Goal: Transaction & Acquisition: Book appointment/travel/reservation

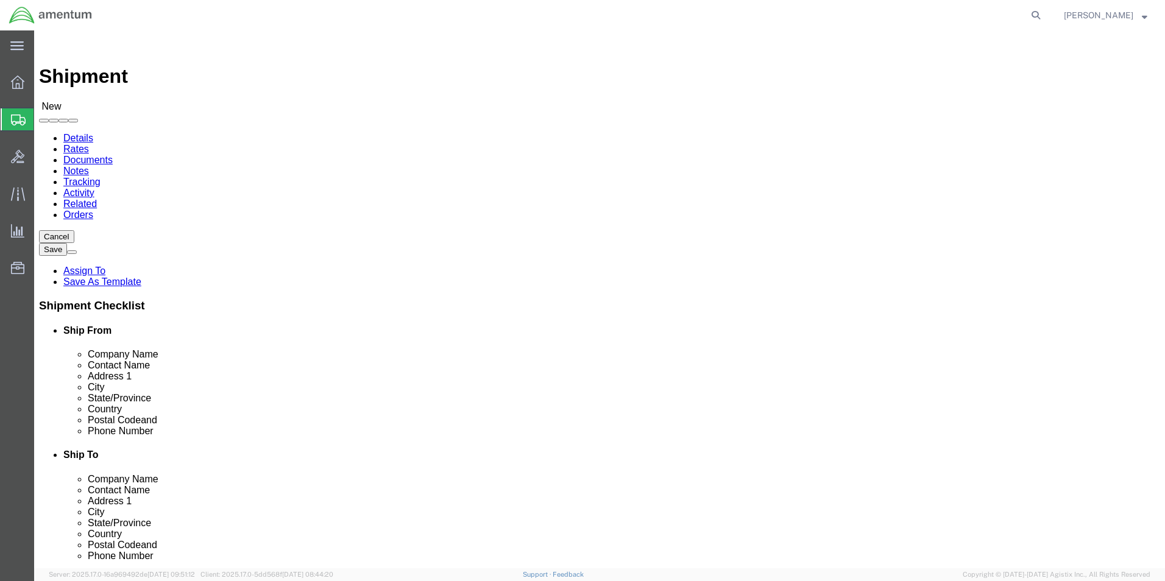
type input "EJA"
select select "49930"
select select "FL"
click input "text"
type input "[PERSON_NAME]"
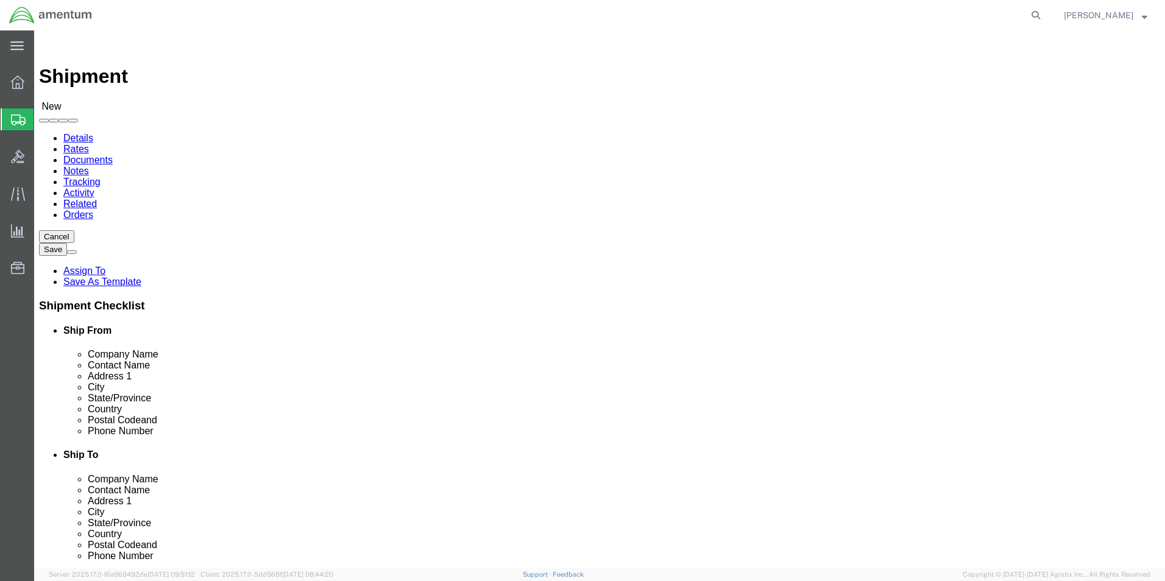
click input "text"
type input "[PHONE_NUMBER]"
click input "text"
type input "[DOMAIN_NAME][EMAIL_ADDRESS][PERSON_NAME][DOMAIN_NAME]"
type input "o"
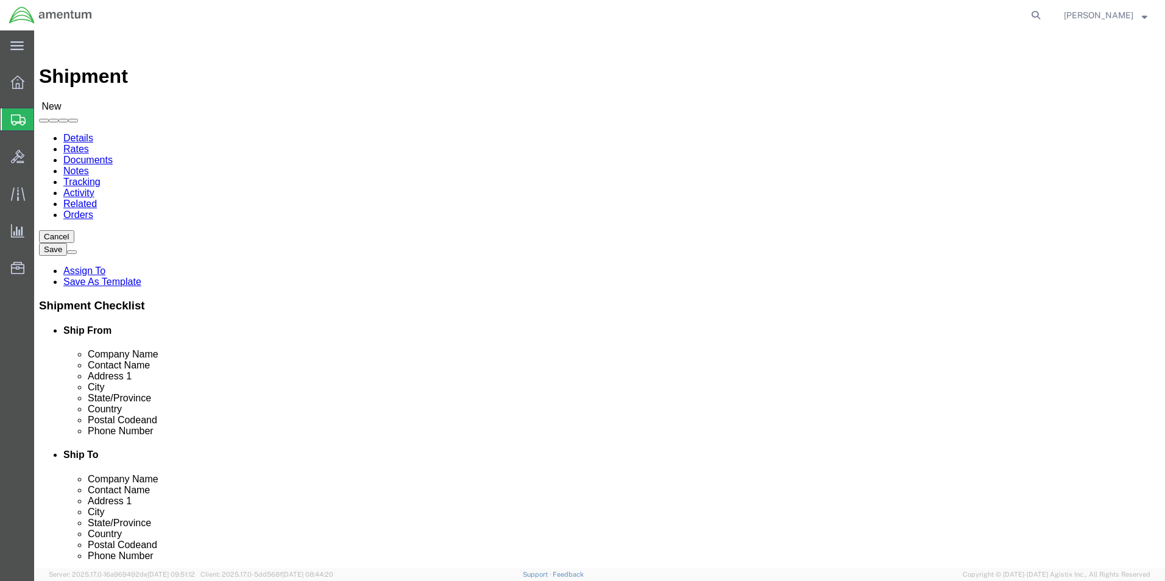
type input "natc"
select select "49916"
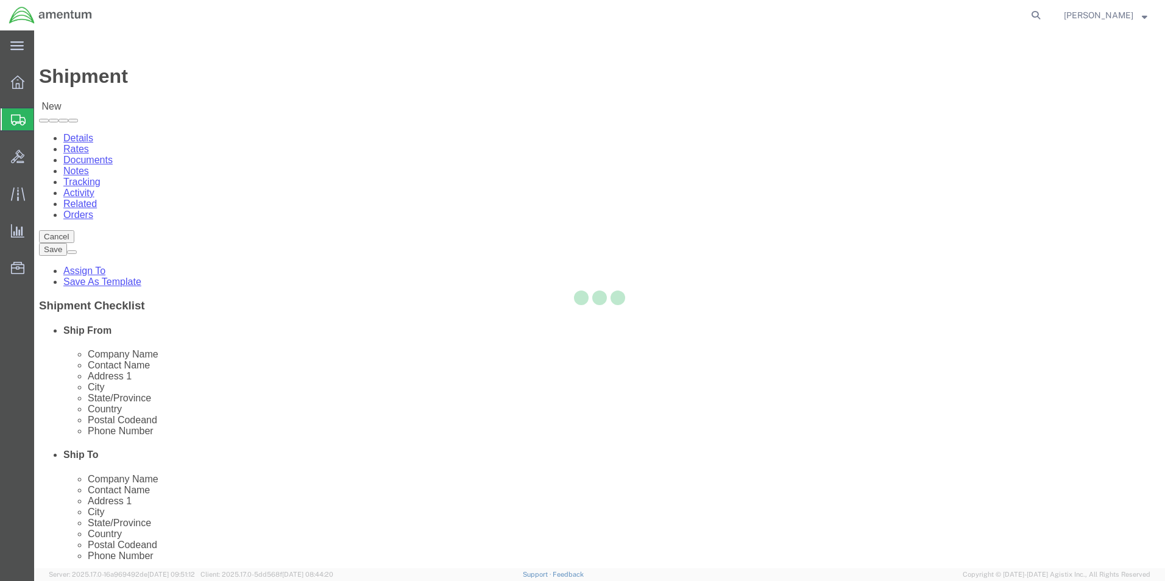
select select "OK"
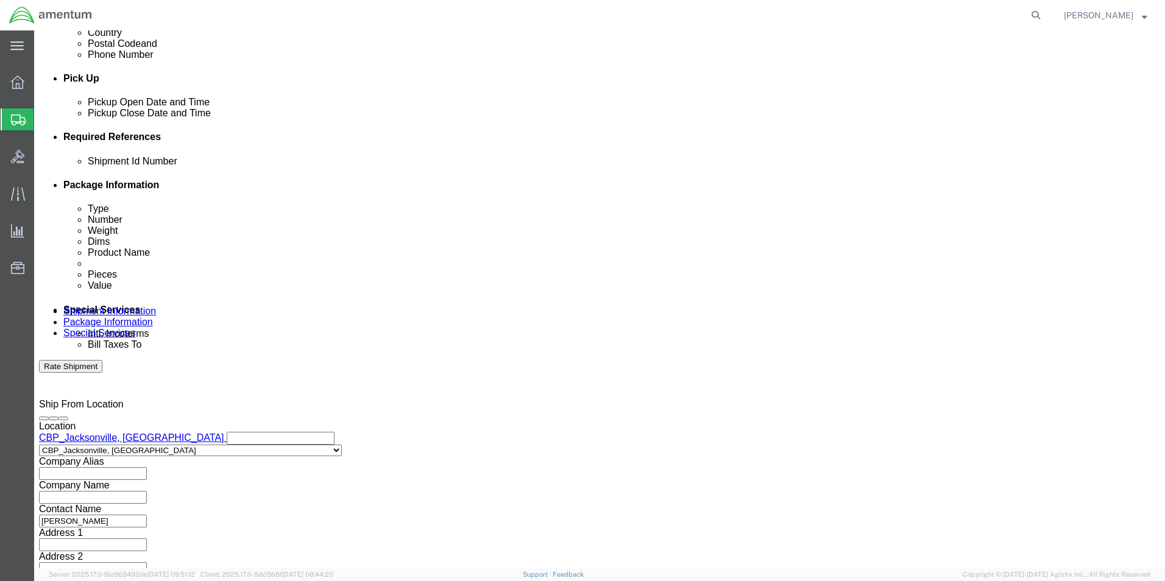
scroll to position [508, 0]
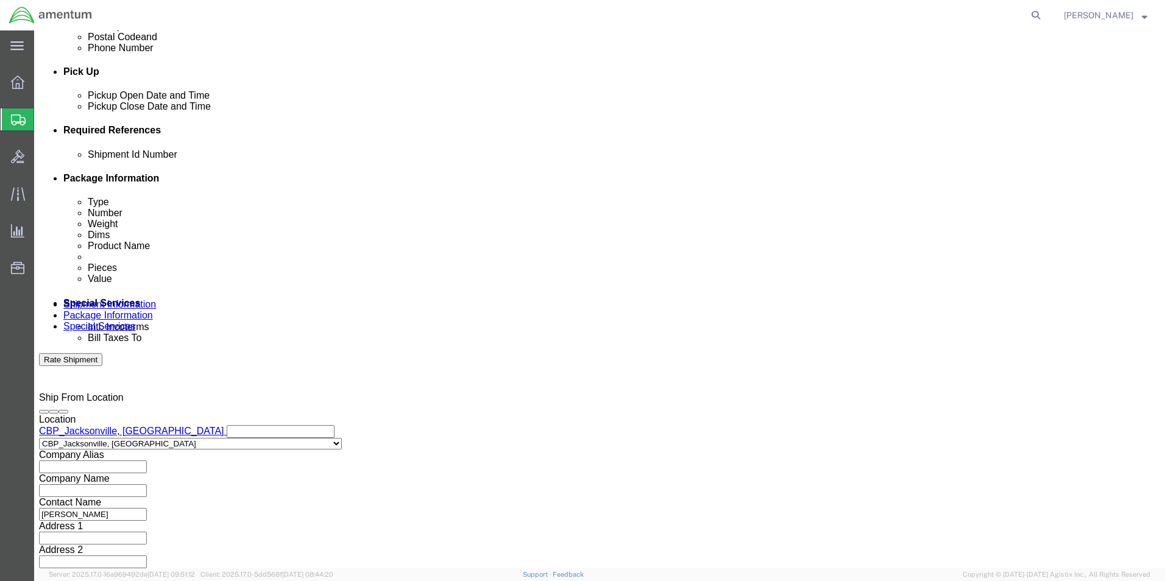
click input "text"
type input "6118.03.03.2219.000.EJA.0000"
click button "Add reference"
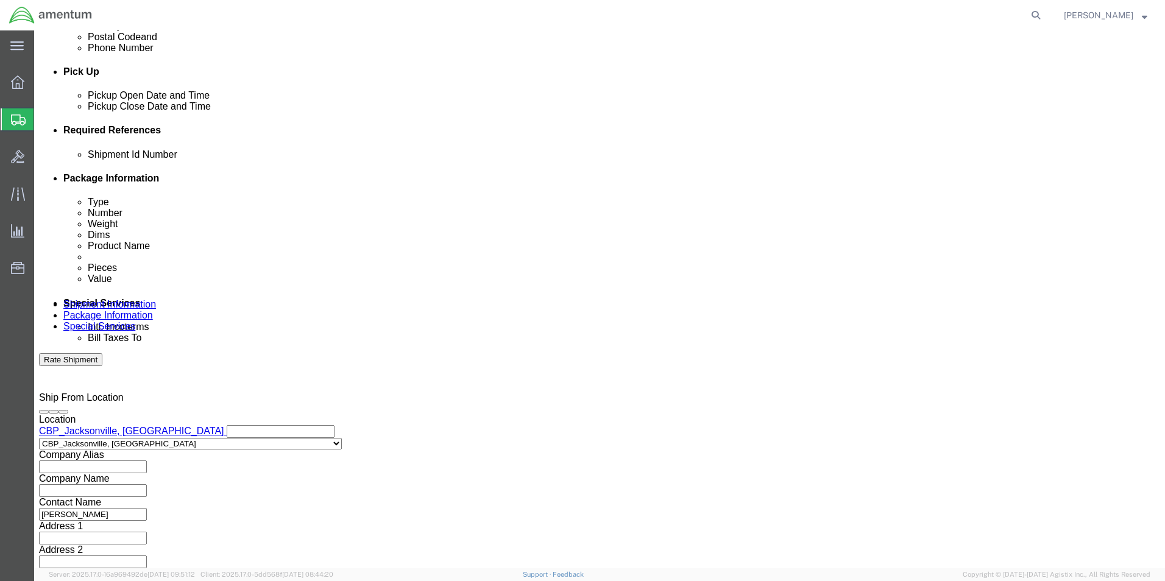
click button "Add reference"
click select "Select Account Type Activity ID Airline Appointment Number ASN Batch Request # …"
select select "CUSTREF"
click select "Select Account Type Activity ID Airline Appointment Number ASN Batch Request # …"
click input "text"
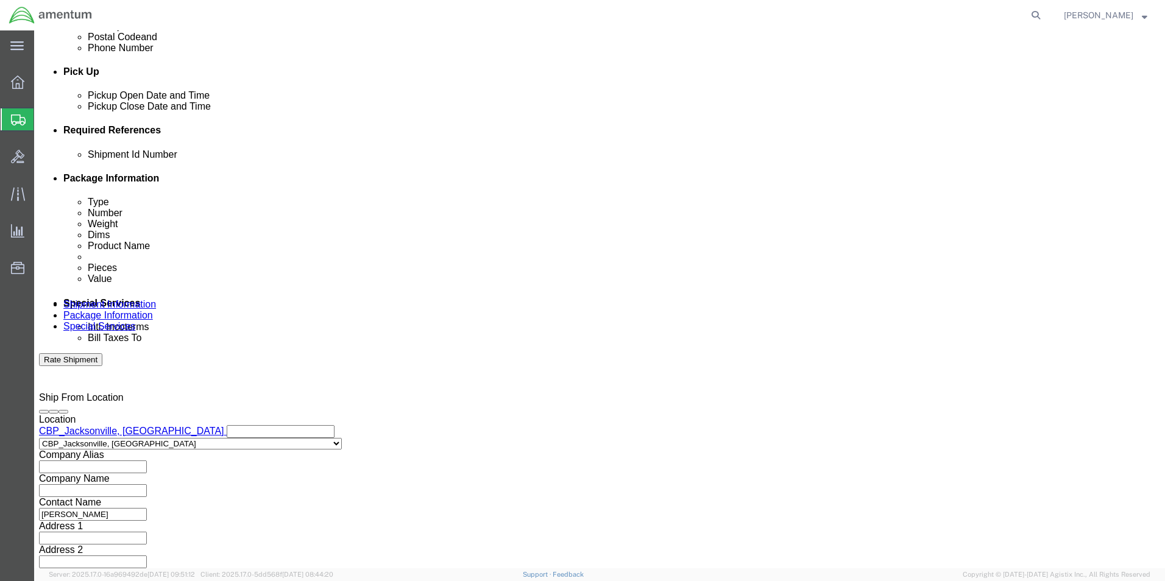
type input "COIN"
click select "Select Account Type Activity ID Airline Appointment Number ASN Batch Request # …"
select select "DEPT"
click select "Select Account Type Activity ID Airline Appointment Number ASN Batch Request # …"
click input "text"
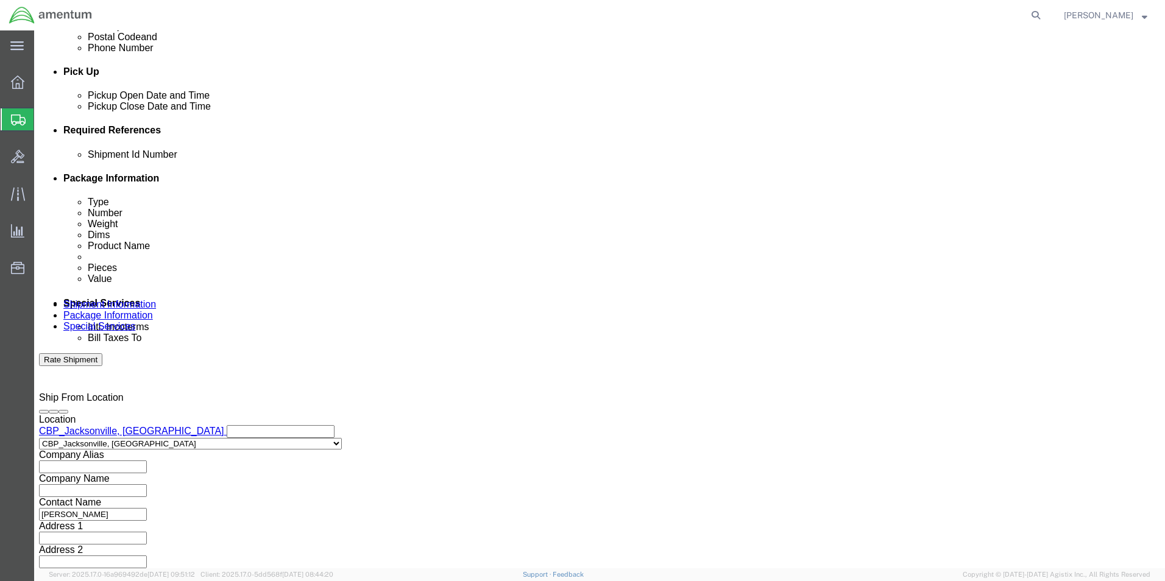
type input "CBP"
click button "Continue"
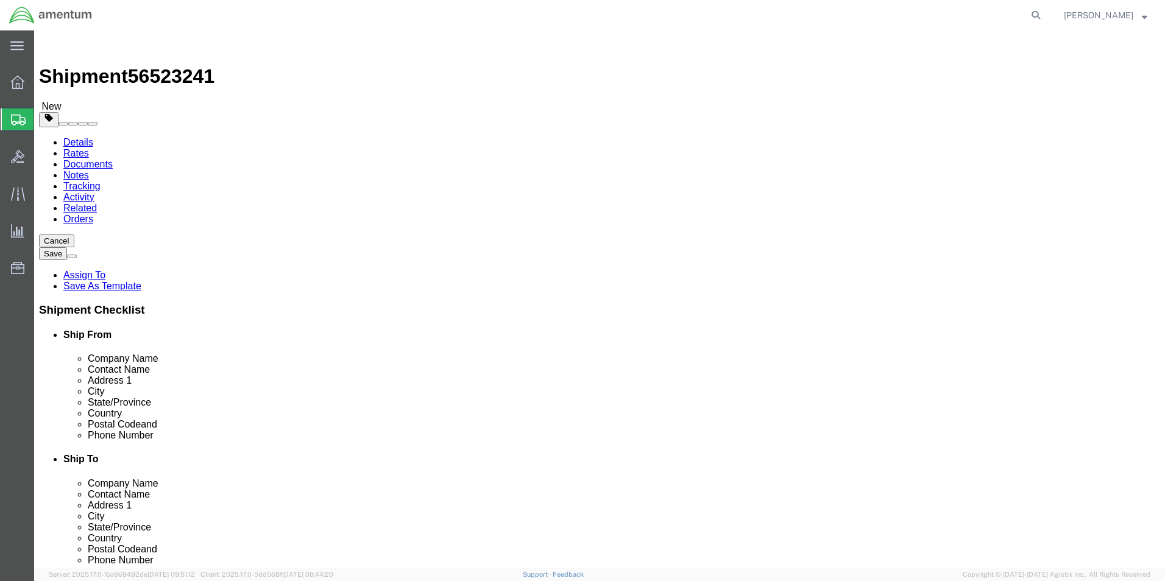
click select "Select BCK Boxes Bale(s) Basket(s) Bolt(s) Bottle(s) Buckets Bulk Bundle(s) Can…"
select select "ENV"
click select "Select BCK Boxes Bale(s) Basket(s) Bolt(s) Bottle(s) Buckets Bulk Bundle(s) Can…"
type input "9.50"
type input "12.50"
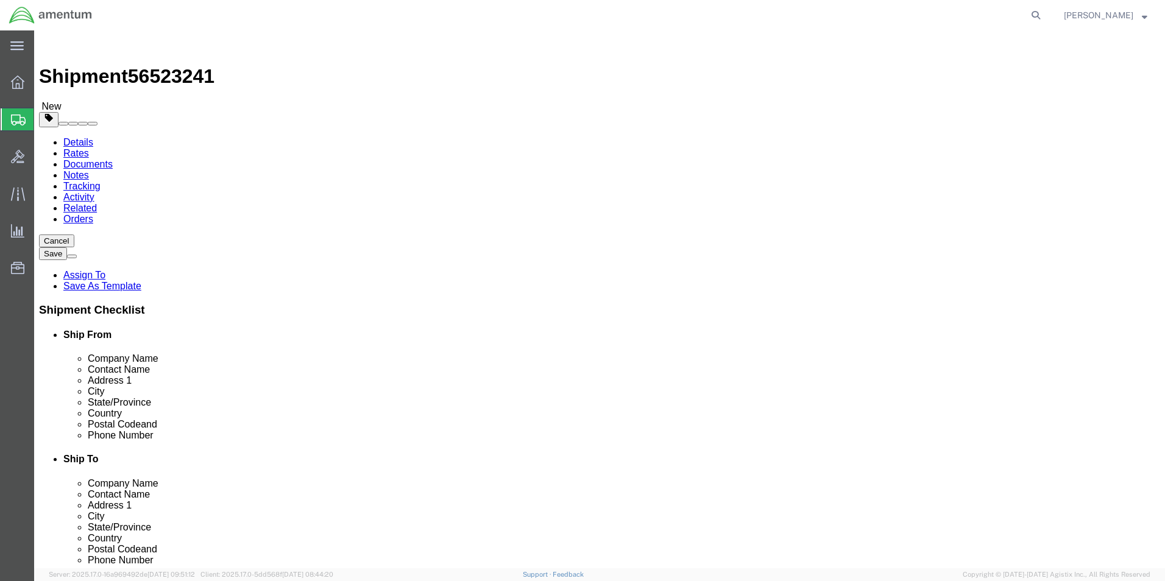
type input "0.25"
type input "1"
click link "Add Content"
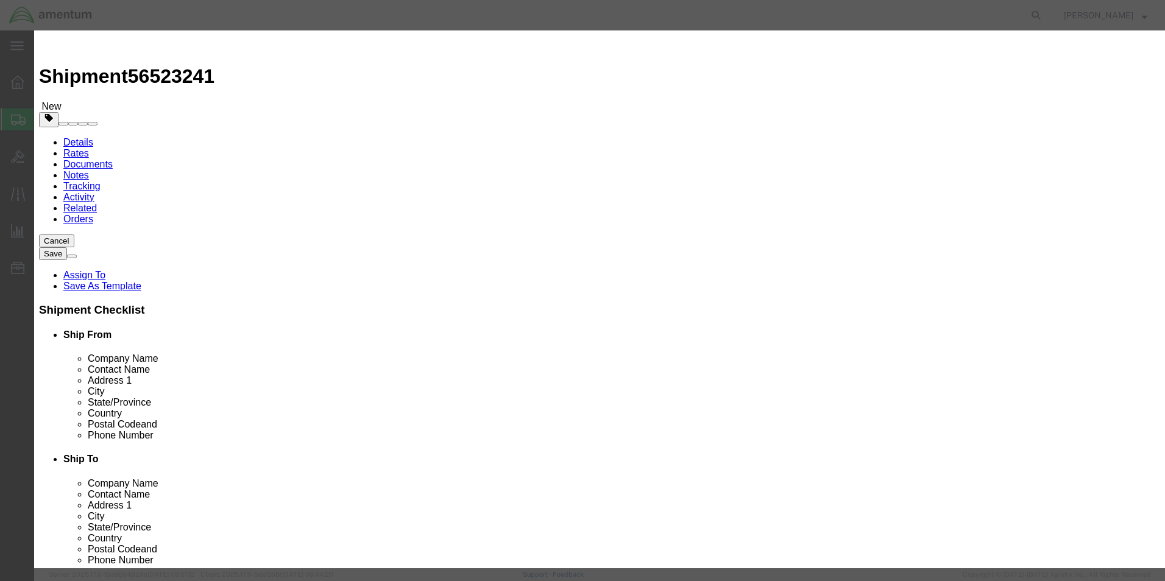
click input "text"
type input "E"
type input "COIN"
click span "Name:"
select select
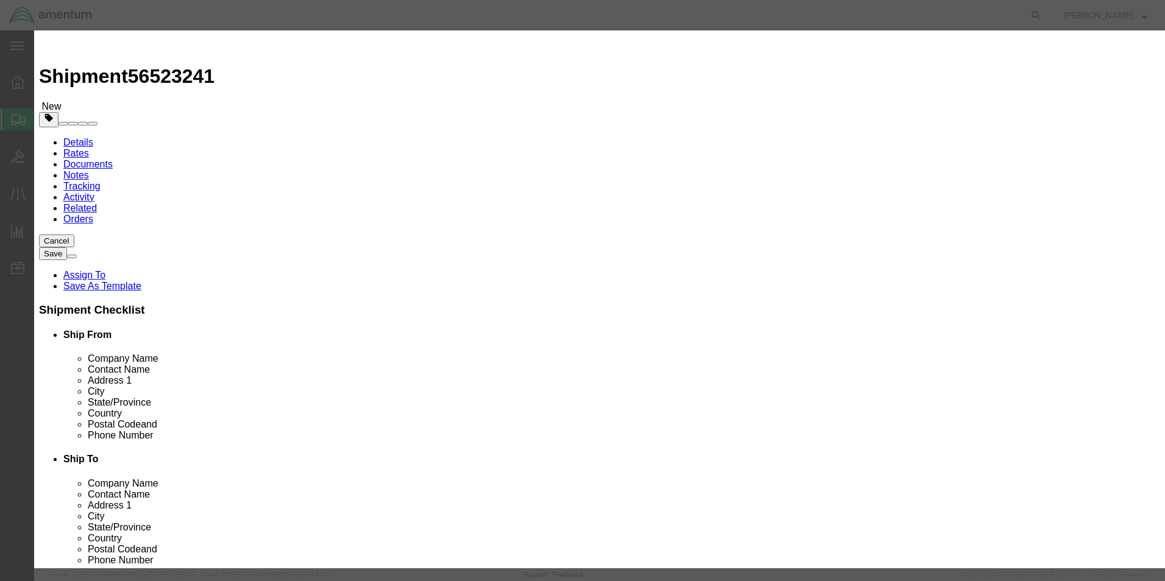
checkbox input "false"
type input "BATTERY,NONRECHARGEABLE, LITHIUM COIN, 3 VOLTS"
type input "CR2450"
type input "B"
type input "COIN"
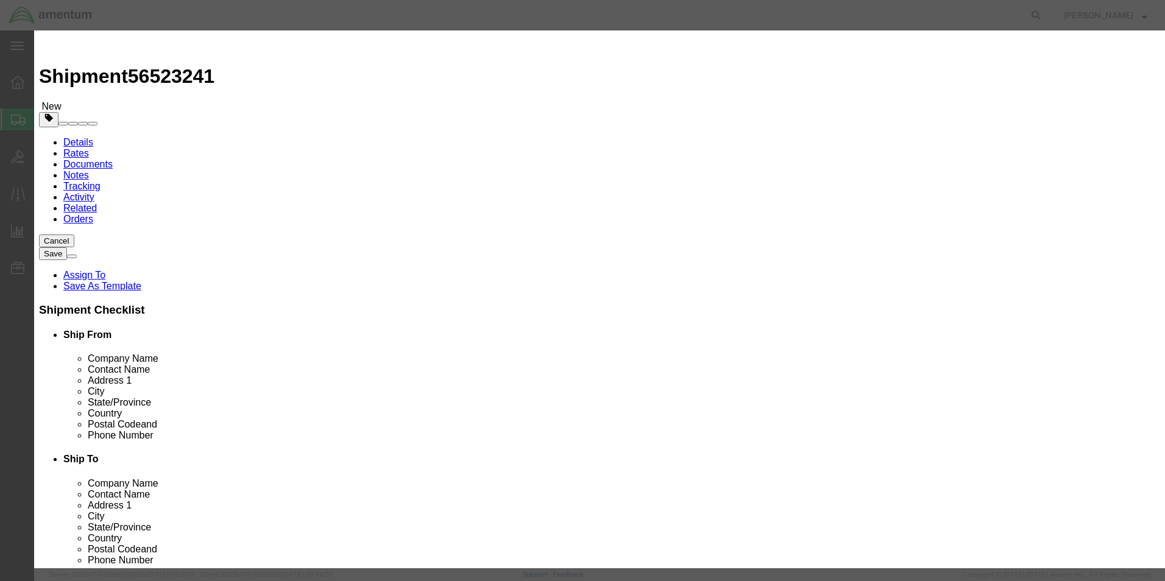
drag, startPoint x: 422, startPoint y: 119, endPoint x: 436, endPoint y: 107, distance: 18.2
click input "text"
type input "1"
click input "text"
type input "10.00"
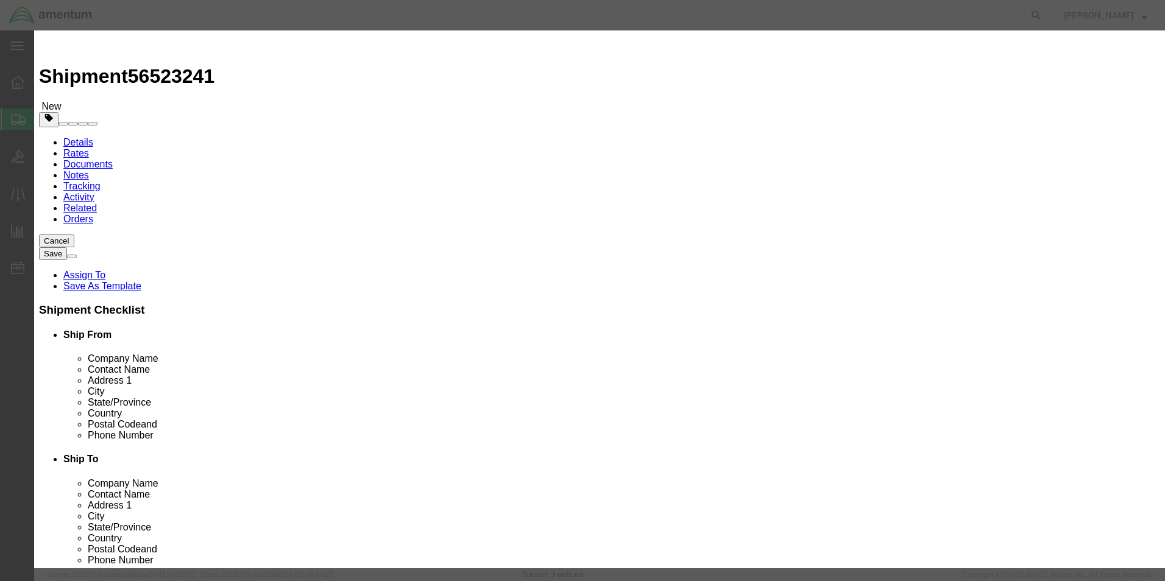
click button "Save & Close"
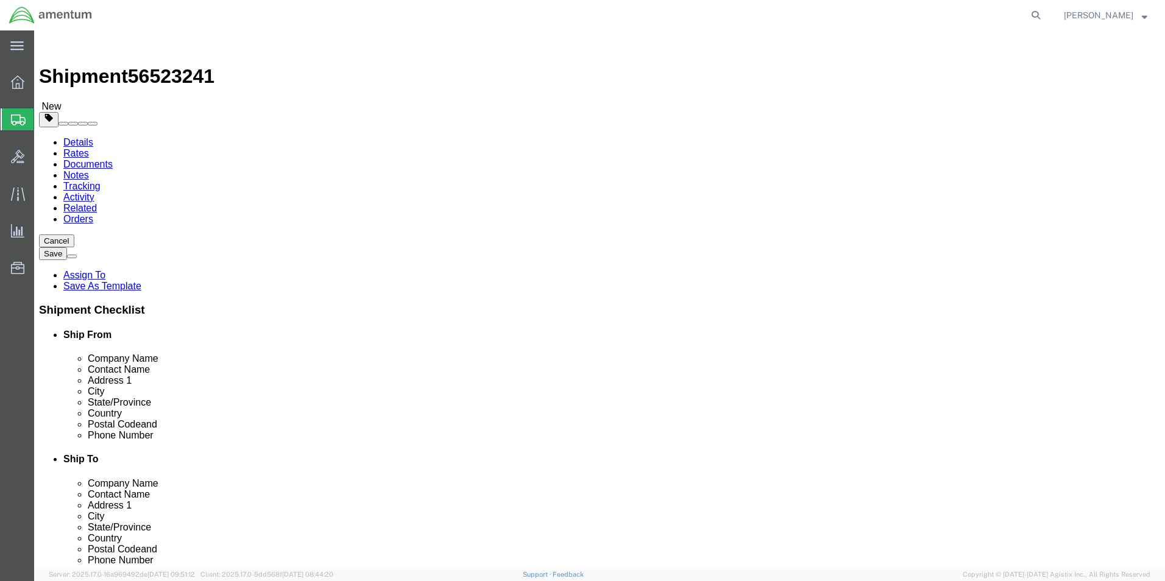
click button "Rate Shipment"
